Goal: Find specific page/section

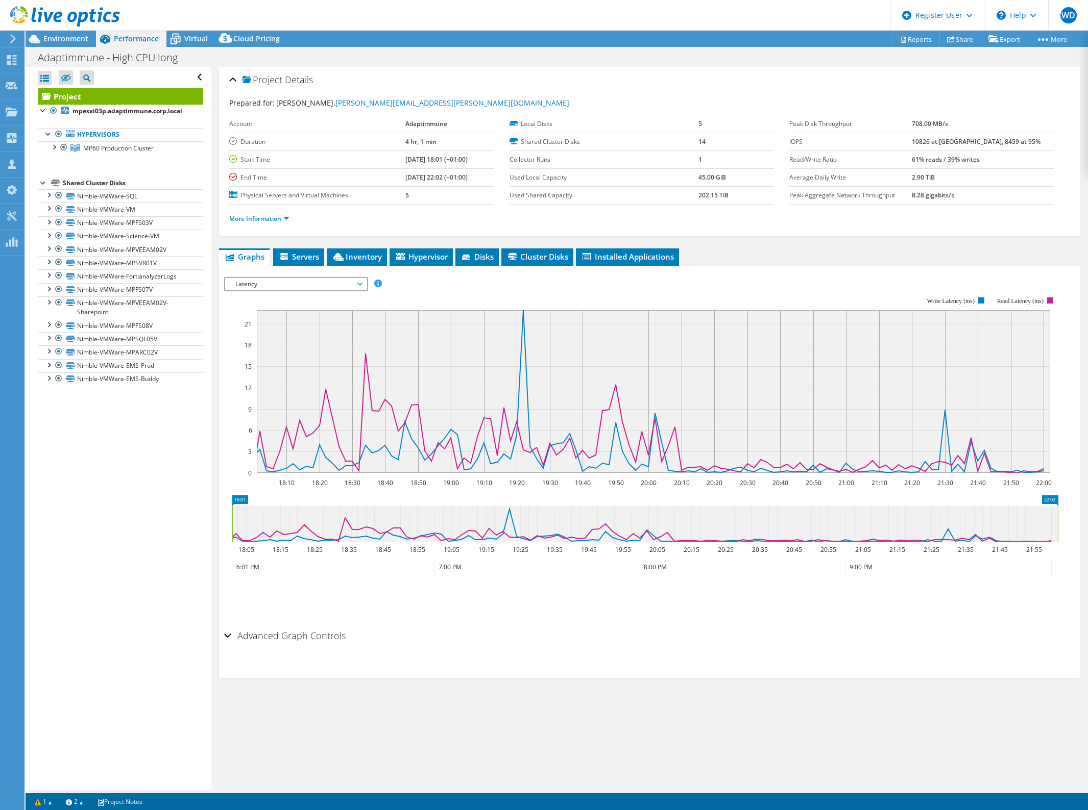
select select "USD"
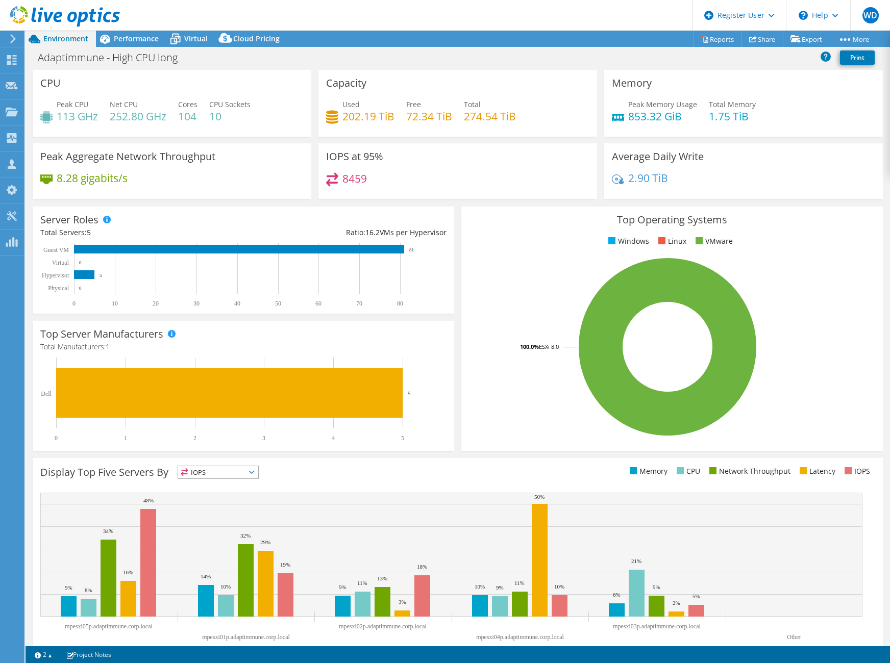
select select "USD"
